Goal: Information Seeking & Learning: Learn about a topic

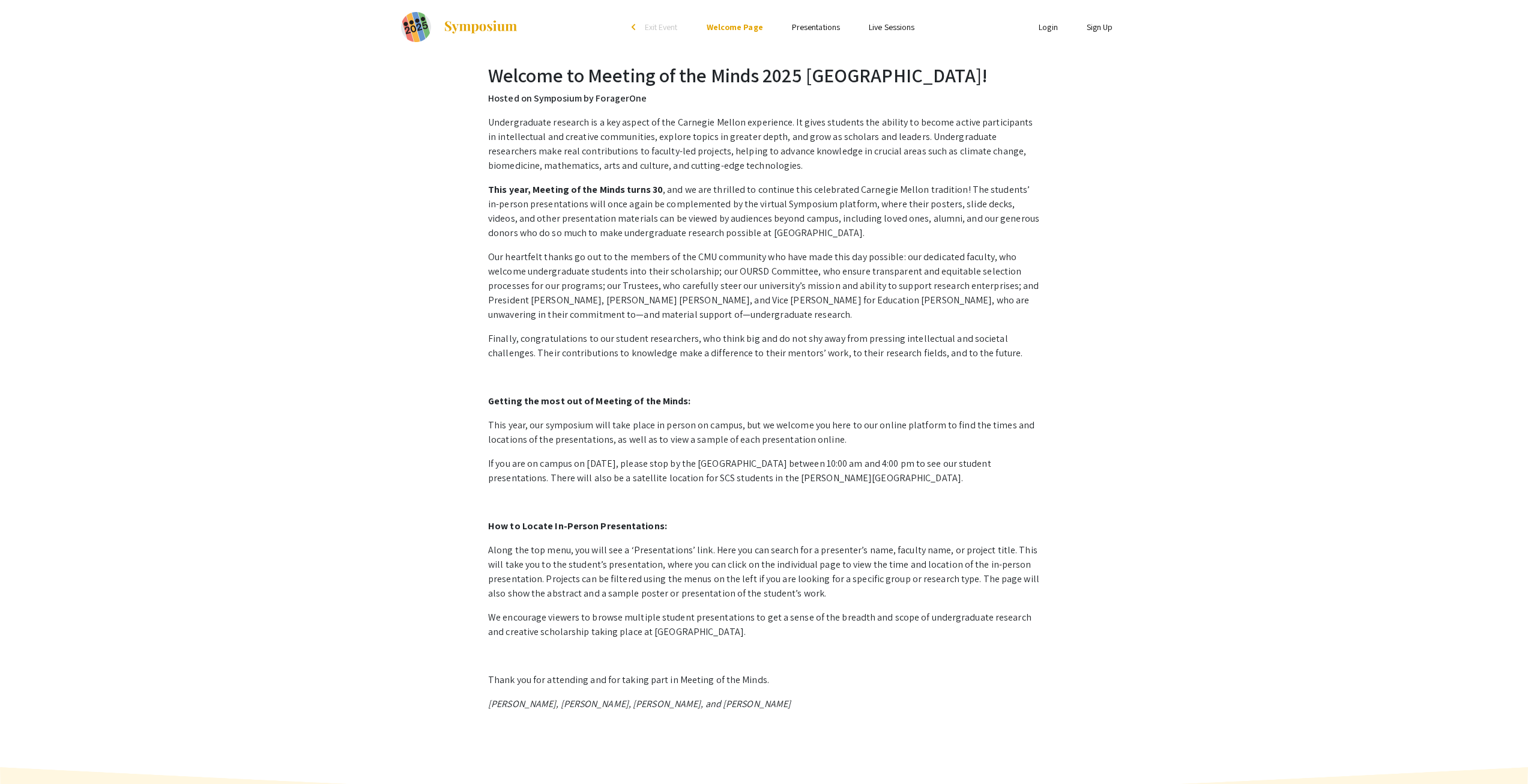
click at [824, 27] on link "Presentations" at bounding box center [816, 26] width 48 height 11
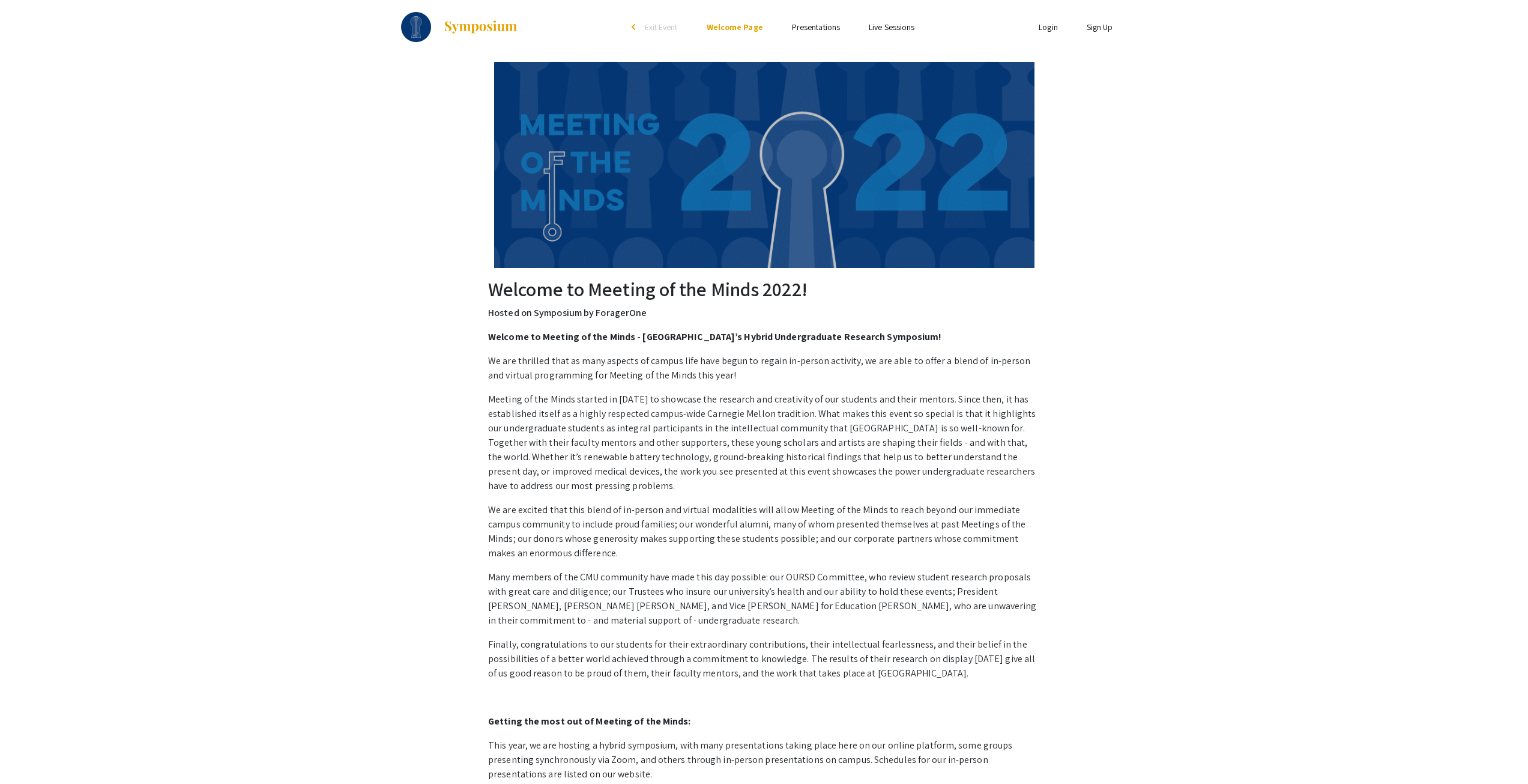
click at [825, 20] on li "Presentations" at bounding box center [816, 26] width 77 height 15
click at [822, 25] on link "Presentations" at bounding box center [816, 26] width 48 height 11
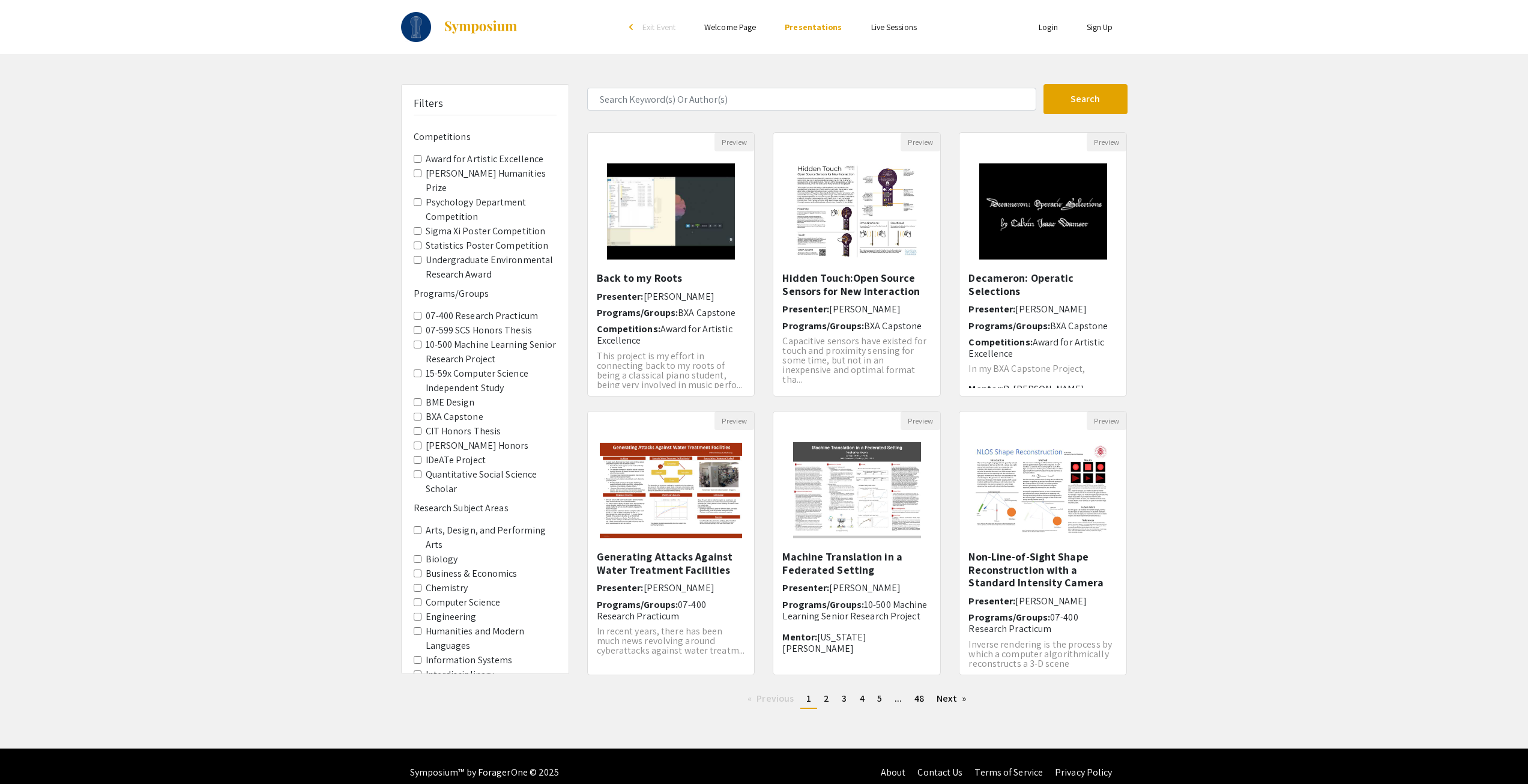
click at [447, 174] on label "Dietrich Humanities Prize" at bounding box center [491, 181] width 131 height 28
click at [422, 174] on Prize "[PERSON_NAME] Humanities Prize" at bounding box center [418, 174] width 8 height 8
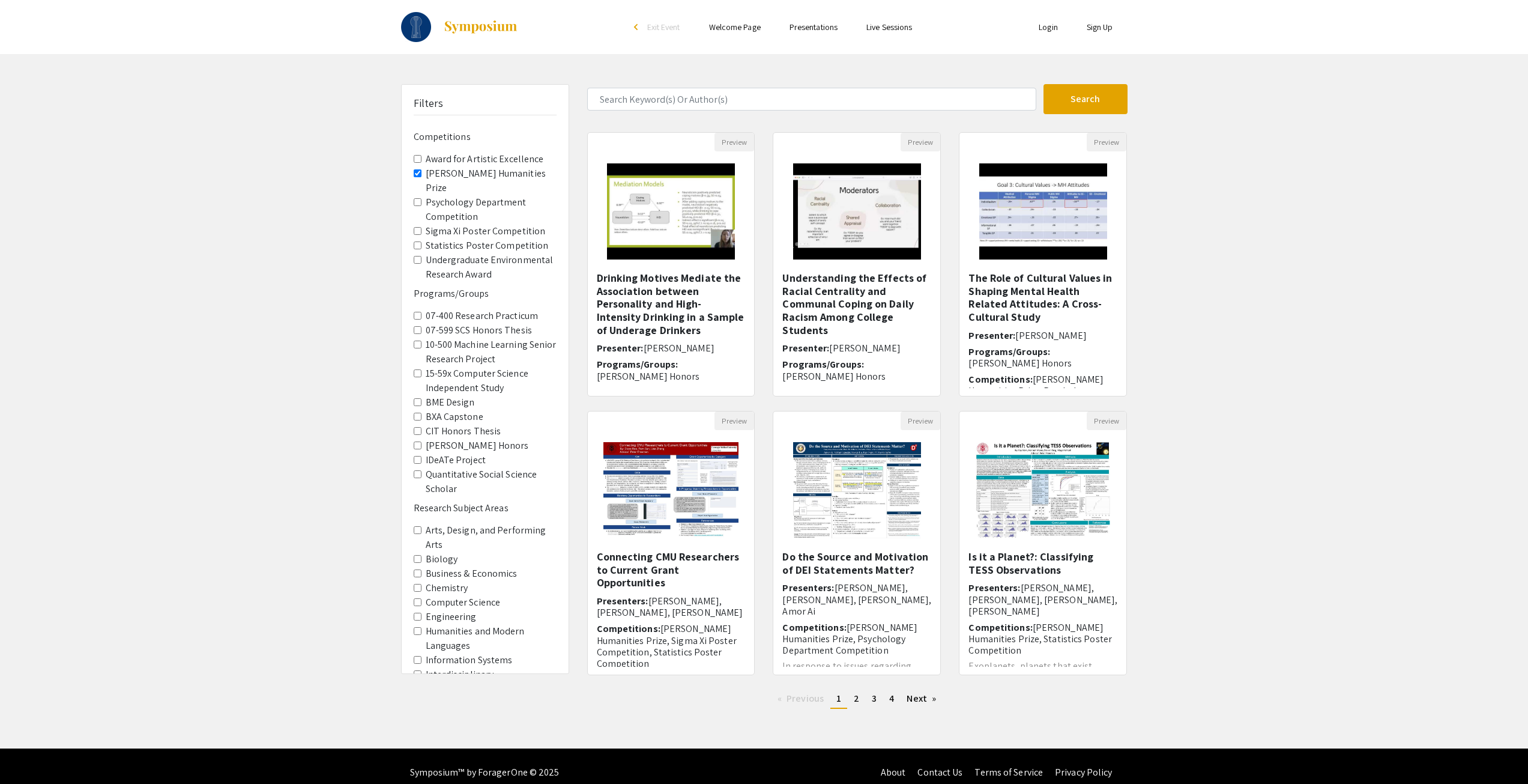
click at [447, 174] on label "Dietrich Humanities Prize" at bounding box center [491, 181] width 131 height 28
click at [422, 174] on Prize "Dietrich Humanities Prize" at bounding box center [418, 174] width 8 height 8
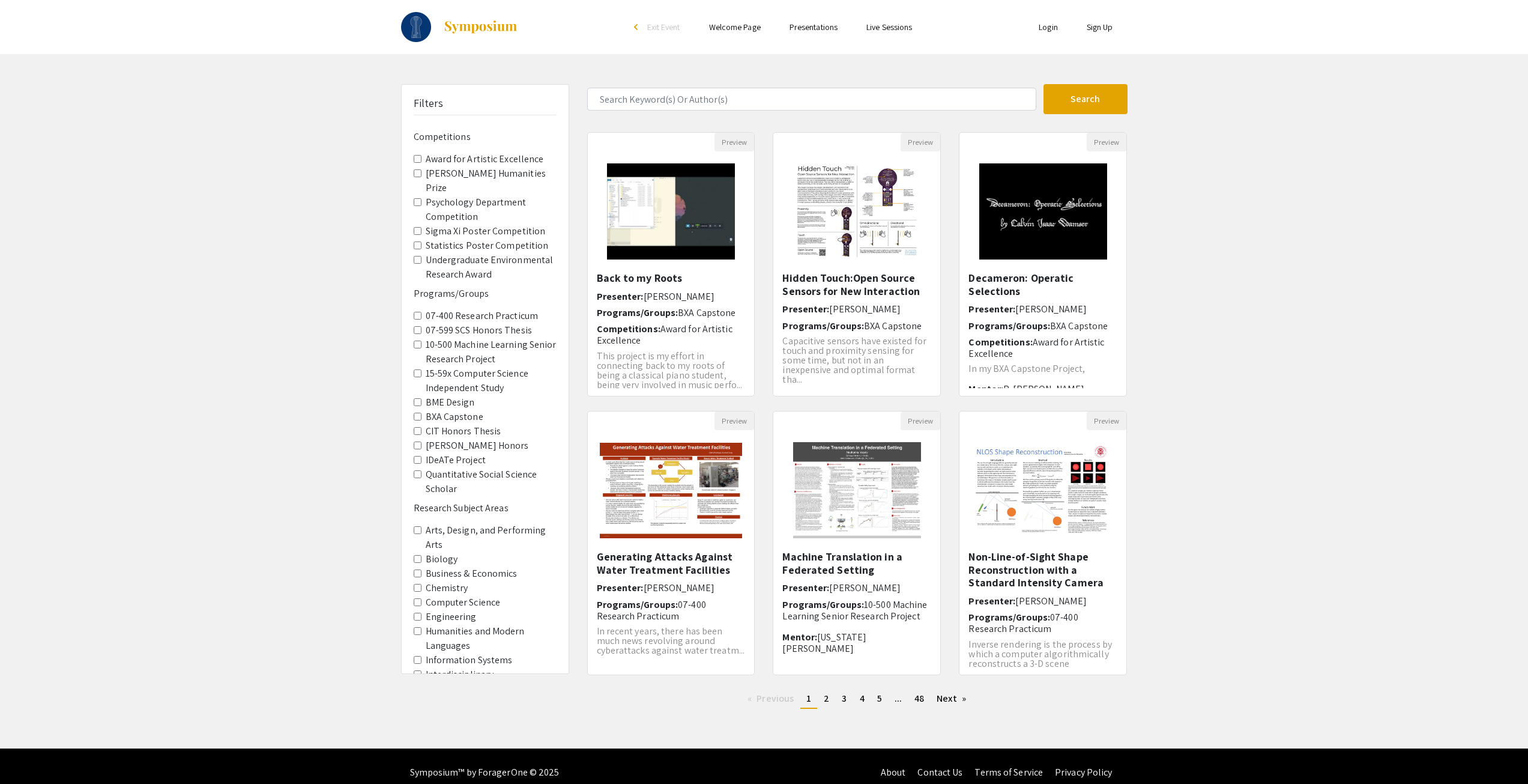
click at [470, 447] on label "Dietrich Honors" at bounding box center [477, 445] width 103 height 15
click at [422, 447] on Honors "Dietrich Honors" at bounding box center [418, 445] width 8 height 8
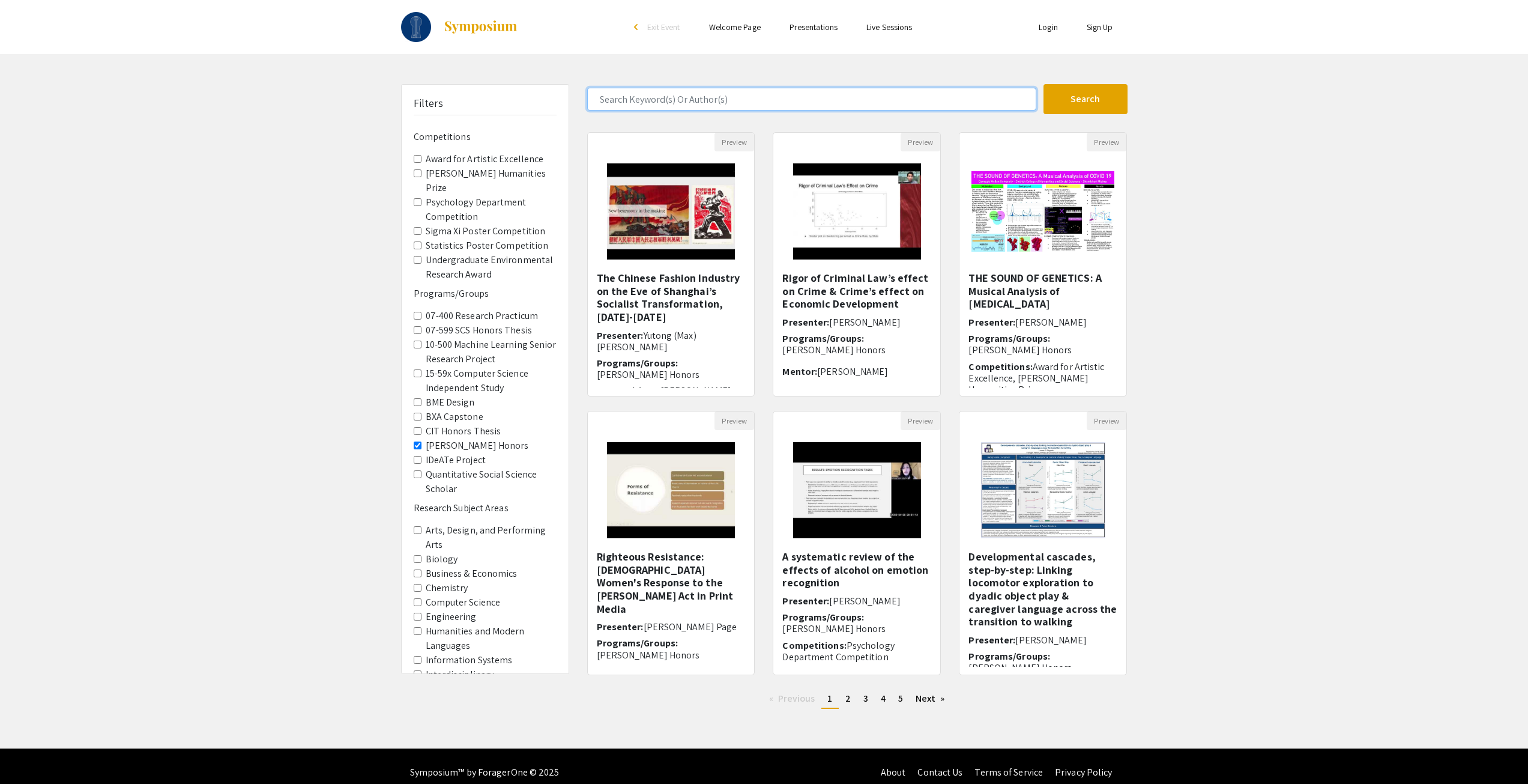
click at [724, 105] on input "Search Keyword(s) Or Author(s)" at bounding box center [812, 98] width 449 height 23
click at [1044, 84] on button "Search" at bounding box center [1086, 99] width 84 height 30
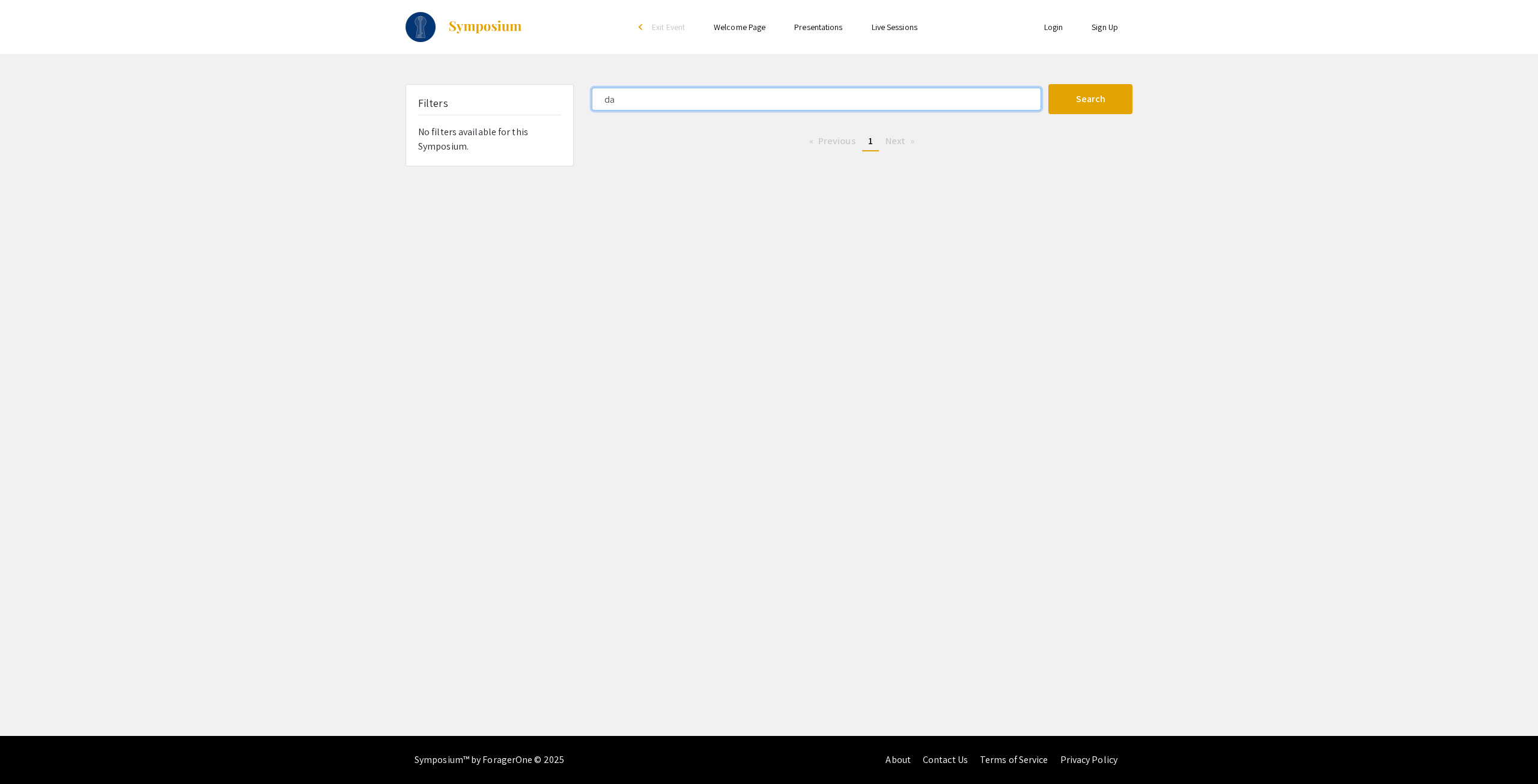
type input "d"
click at [1048, 84] on button "Search" at bounding box center [1090, 99] width 84 height 30
type input "daphne"
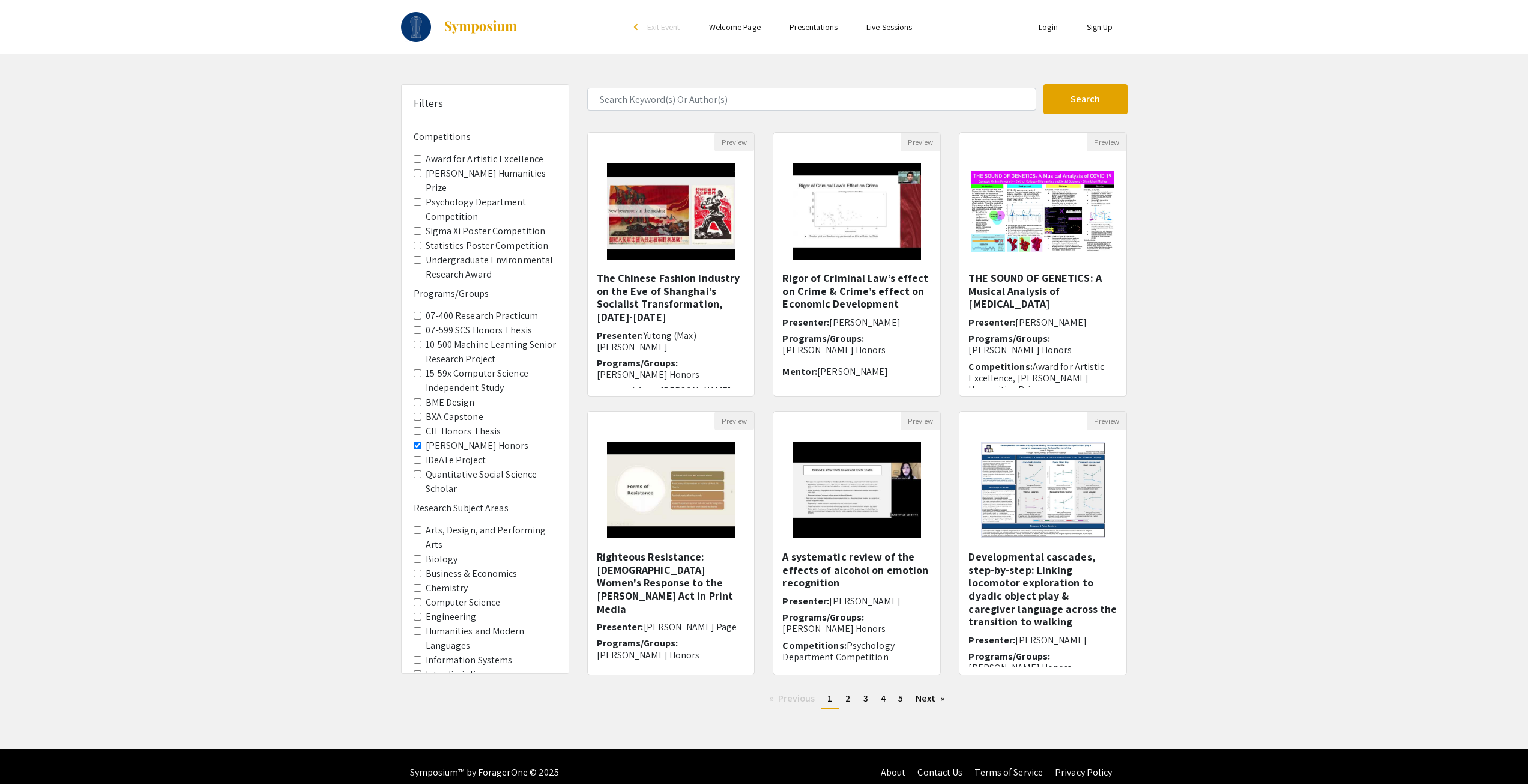
click at [433, 450] on label "Dietrich Honors" at bounding box center [477, 445] width 103 height 15
click at [422, 449] on Honors "Dietrich Honors" at bounding box center [418, 445] width 8 height 8
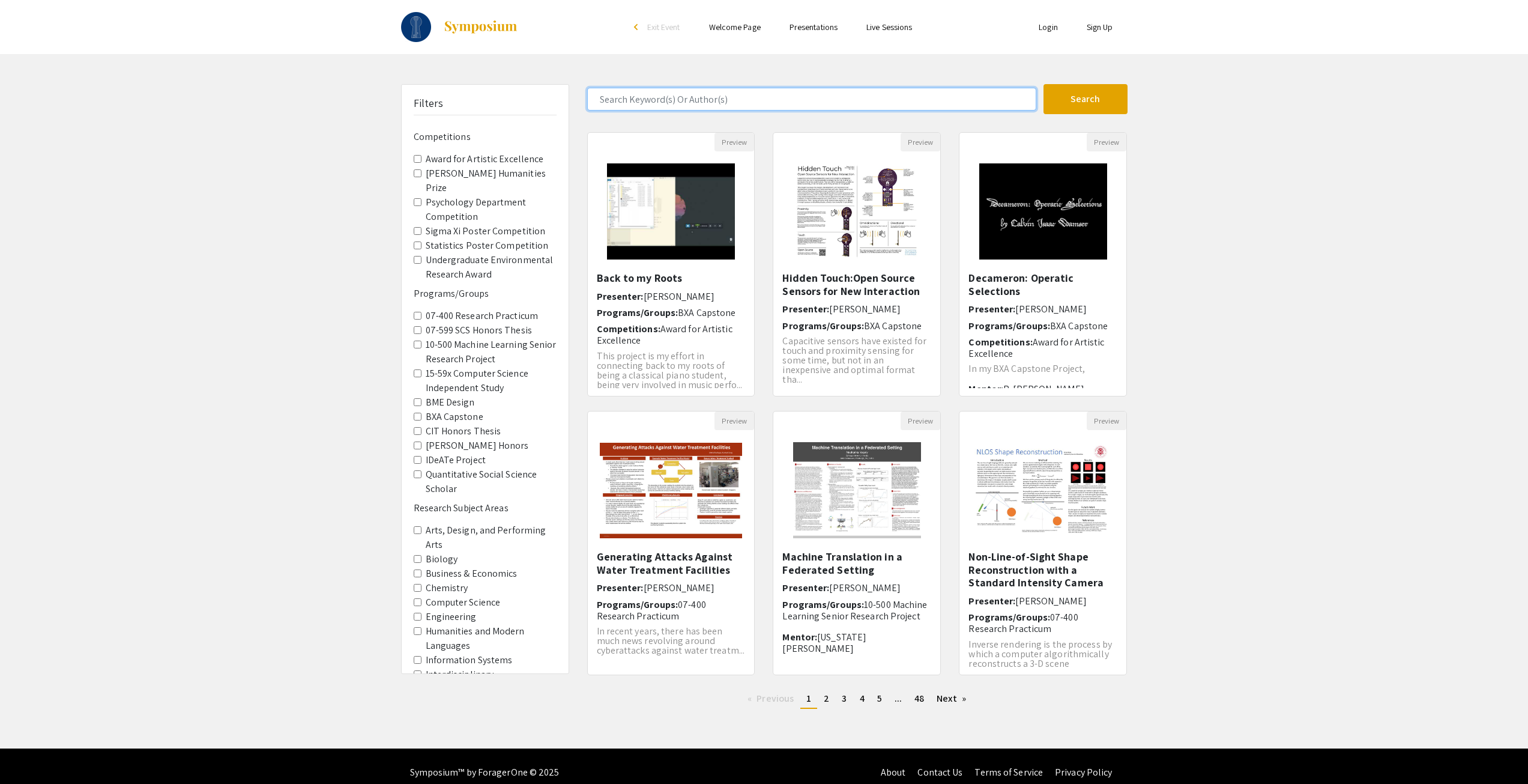
click at [653, 98] on input "Search Keyword(s) Or Author(s)" at bounding box center [812, 98] width 449 height 23
type input "daphne"
click at [1044, 84] on button "Search" at bounding box center [1086, 99] width 84 height 30
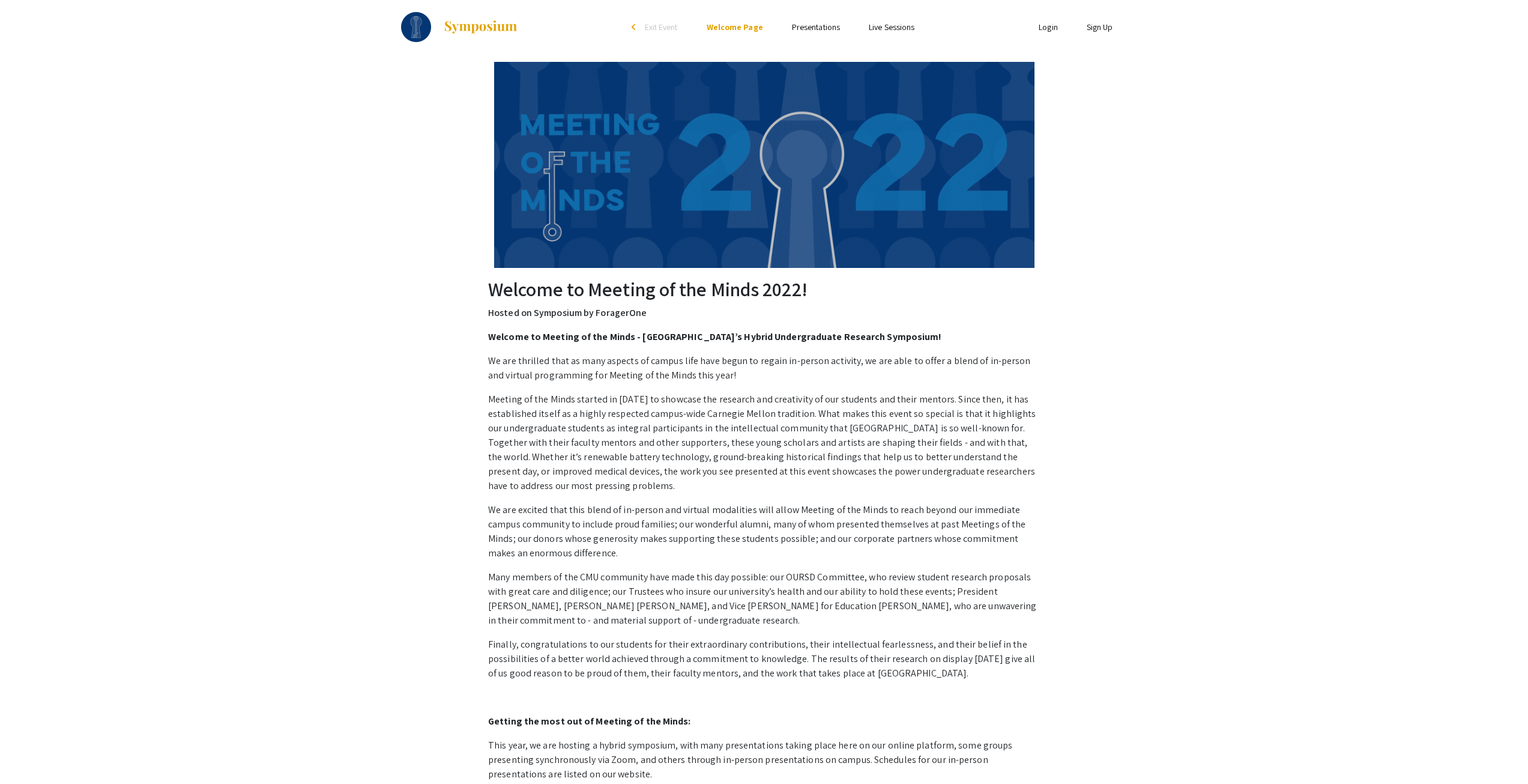
click at [818, 24] on link "Presentations" at bounding box center [816, 26] width 48 height 11
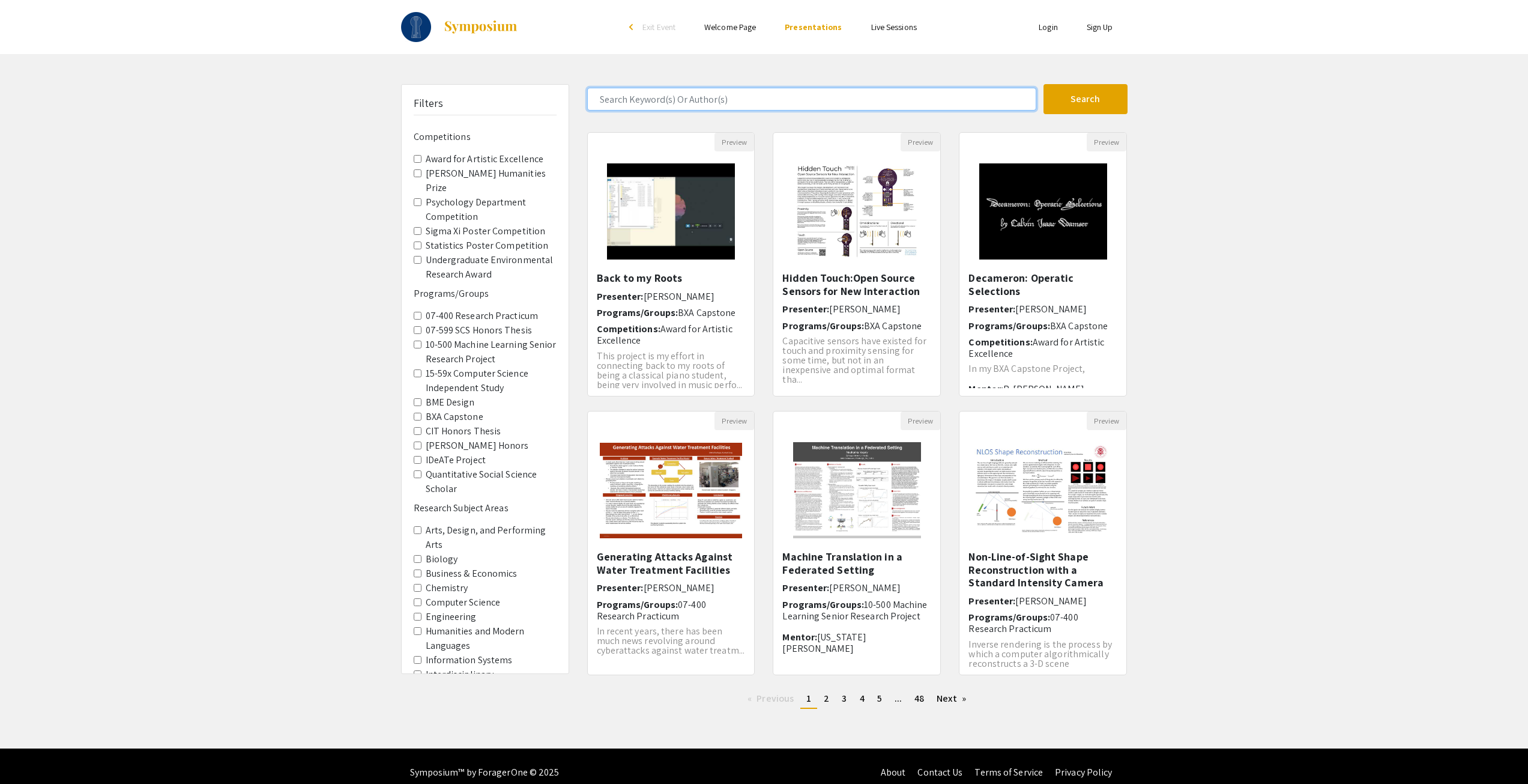
click at [732, 101] on input "Search Keyword(s) Or Author(s)" at bounding box center [812, 98] width 449 height 23
paste input "Pedagogy"
click at [1099, 97] on button "Search" at bounding box center [1086, 99] width 84 height 30
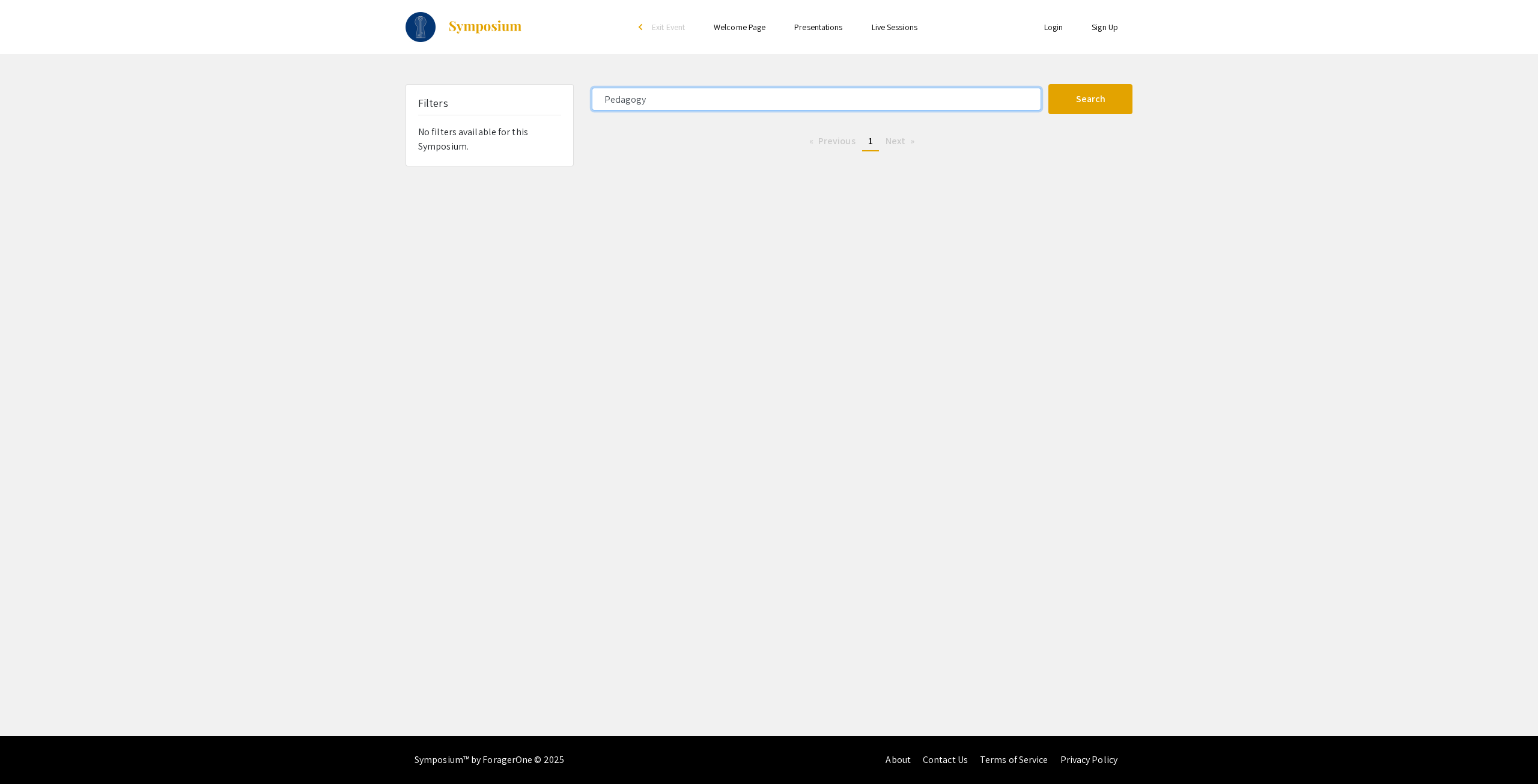
click at [642, 108] on input "Pedagogy" at bounding box center [817, 98] width 450 height 23
paste input "A Probabilistic Approach to Measuring Partisan Gerrymandering"
click at [1048, 84] on button "Search" at bounding box center [1090, 99] width 84 height 30
type input "Pedagogy"
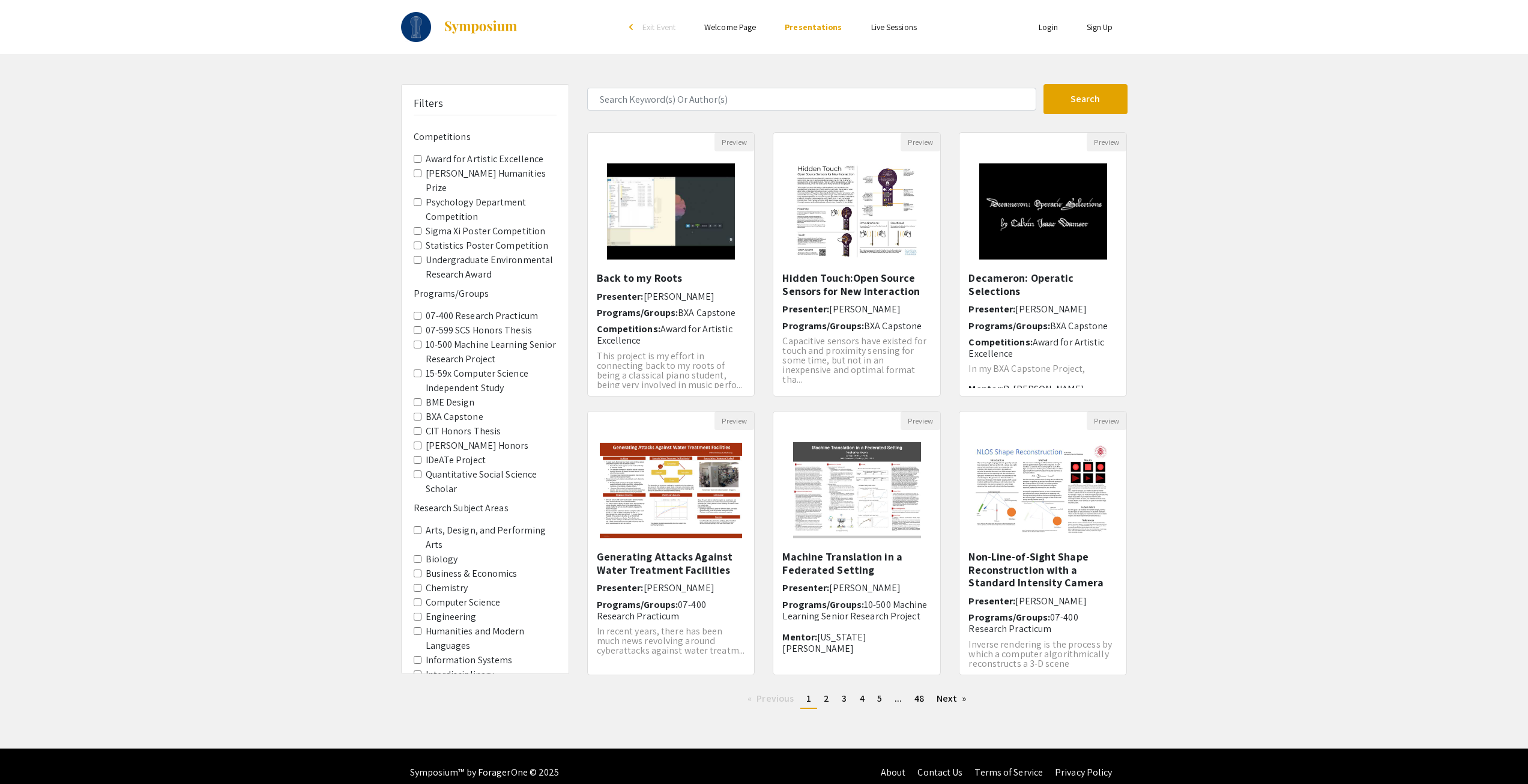
click at [461, 448] on label "Dietrich Honors" at bounding box center [477, 445] width 103 height 15
click at [422, 448] on Honors "Dietrich Honors" at bounding box center [418, 445] width 8 height 8
